Goal: Task Accomplishment & Management: Use online tool/utility

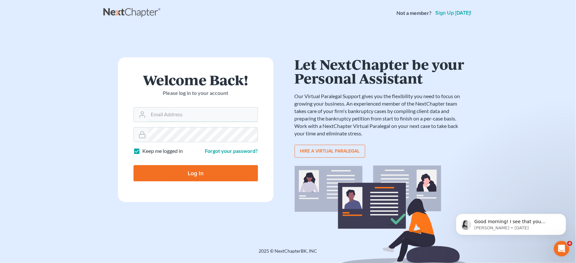
type input "[PERSON_NAME][EMAIL_ADDRESS][DOMAIN_NAME]"
click at [214, 184] on form "Welcome Back! Please log in to your account Email Address jason@kinnairdlaw.com…" at bounding box center [195, 129] width 155 height 145
click at [217, 181] on input "Log In" at bounding box center [195, 173] width 124 height 16
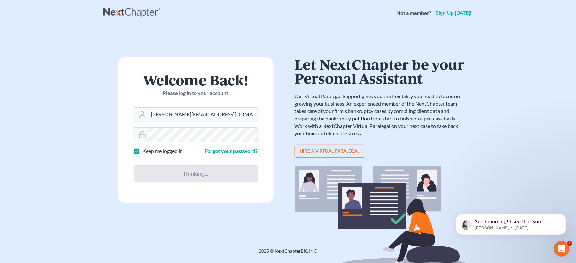
type input "Thinking..."
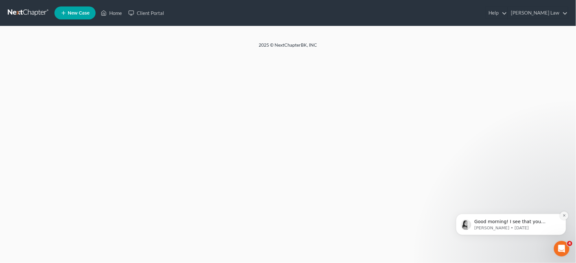
click at [562, 217] on button "Dismiss notification" at bounding box center [563, 215] width 8 height 8
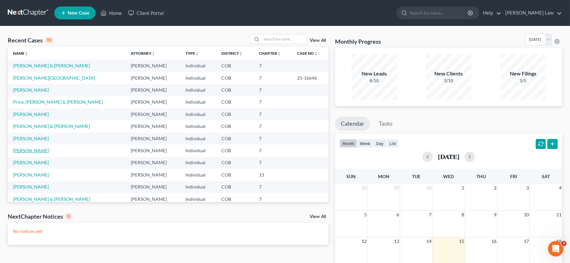
click at [25, 149] on link "[PERSON_NAME]" at bounding box center [31, 151] width 36 height 6
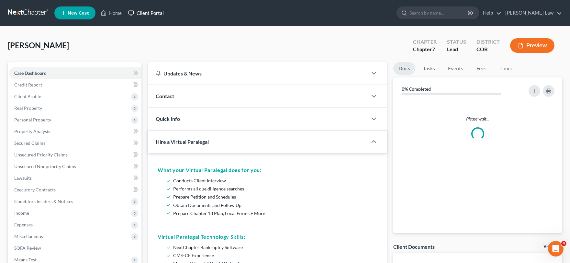
click at [145, 13] on link "Client Portal" at bounding box center [146, 13] width 42 height 12
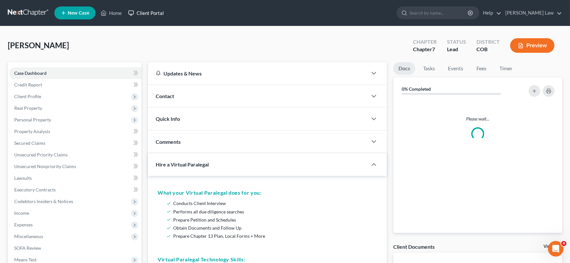
click at [145, 13] on link "Client Portal" at bounding box center [146, 13] width 42 height 12
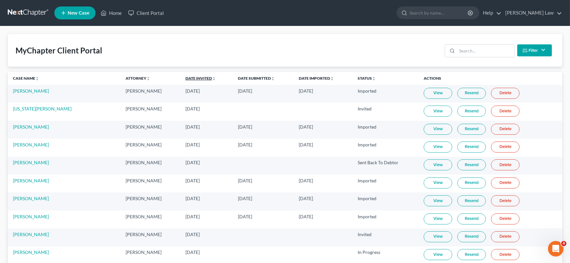
click at [186, 77] on link "Date Invited unfold_more expand_more expand_less" at bounding box center [201, 78] width 30 height 5
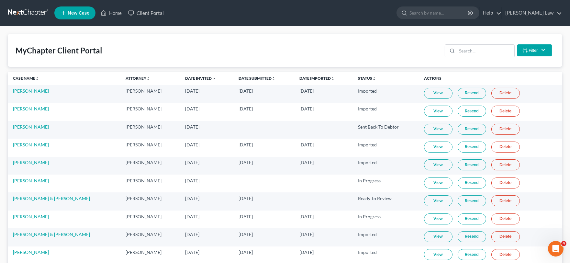
click at [185, 77] on link "Date Invited unfold_more expand_more expand_less" at bounding box center [200, 78] width 31 height 5
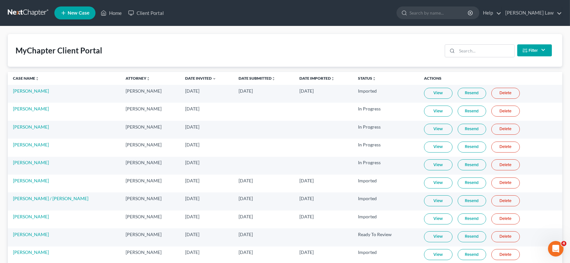
click at [436, 110] on link "View" at bounding box center [438, 111] width 29 height 11
click at [105, 11] on icon at bounding box center [104, 13] width 5 height 5
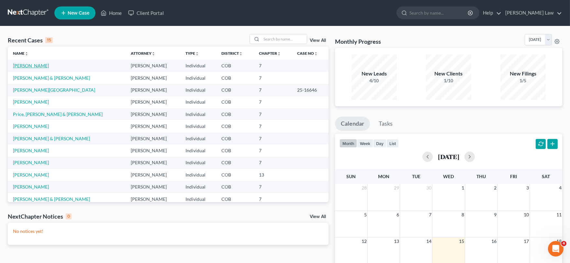
click at [31, 65] on link "[PERSON_NAME]" at bounding box center [31, 66] width 36 height 6
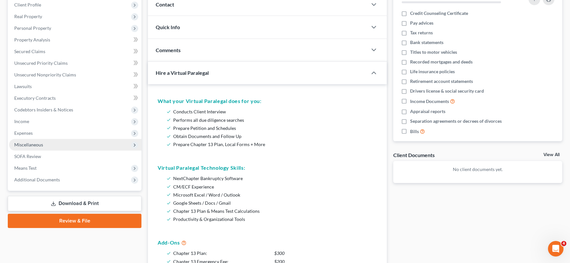
scroll to position [72, 0]
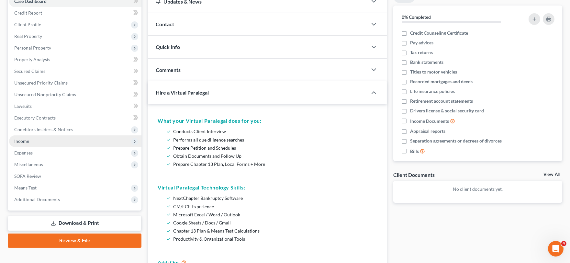
click at [31, 140] on span "Income" at bounding box center [75, 141] width 132 height 12
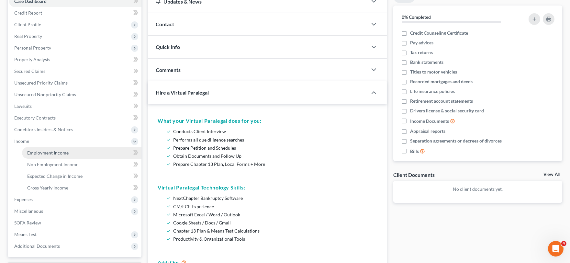
click at [37, 150] on span "Employment Income" at bounding box center [47, 153] width 41 height 6
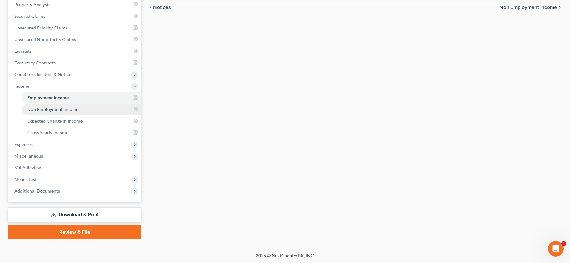
click at [58, 104] on link "Non Employment Income" at bounding box center [82, 110] width 120 height 12
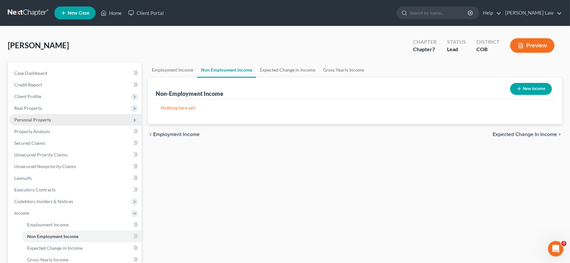
drag, startPoint x: 58, startPoint y: 104, endPoint x: 31, endPoint y: 113, distance: 27.8
click at [31, 114] on span "Personal Property" at bounding box center [75, 120] width 132 height 12
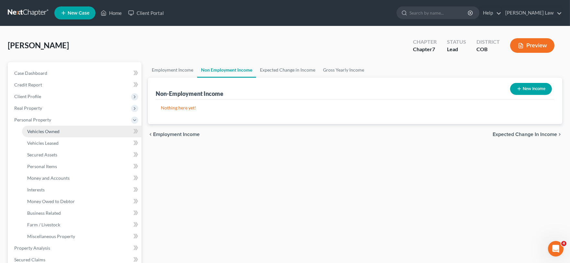
click at [49, 130] on span "Vehicles Owned" at bounding box center [43, 132] width 32 height 6
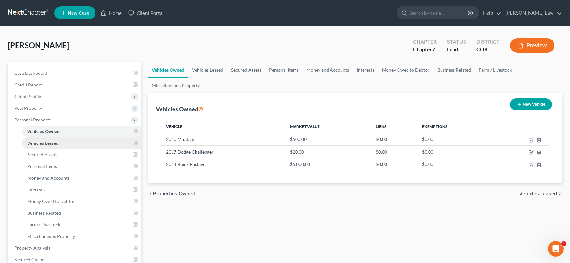
click at [51, 138] on link "Vehicles Leased" at bounding box center [82, 143] width 120 height 12
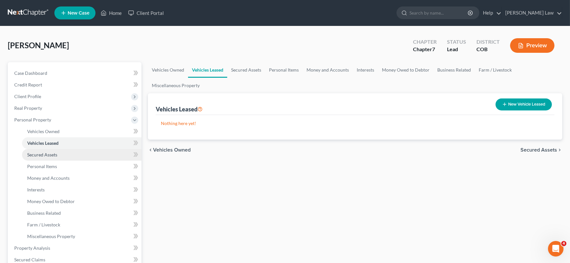
click at [51, 154] on span "Secured Assets" at bounding box center [42, 155] width 30 height 6
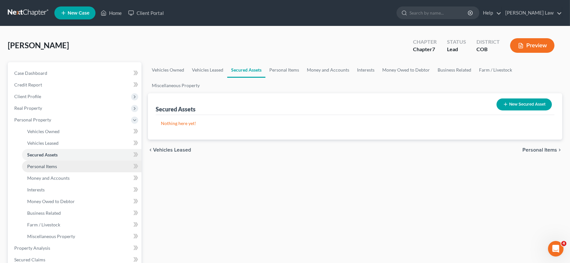
click at [49, 162] on link "Personal Items" at bounding box center [82, 167] width 120 height 12
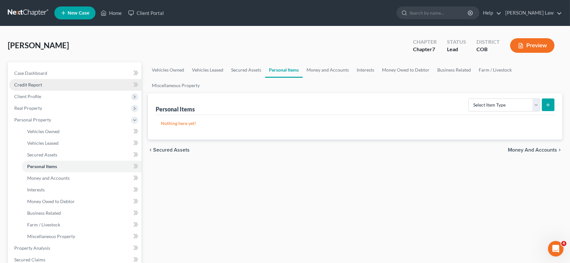
click at [30, 86] on span "Credit Report" at bounding box center [28, 85] width 28 height 6
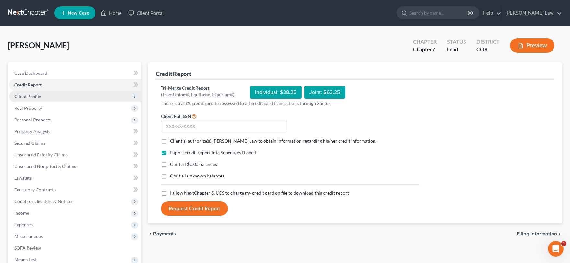
click at [29, 95] on span "Client Profile" at bounding box center [27, 97] width 27 height 6
